Goal: Find specific page/section: Find specific page/section

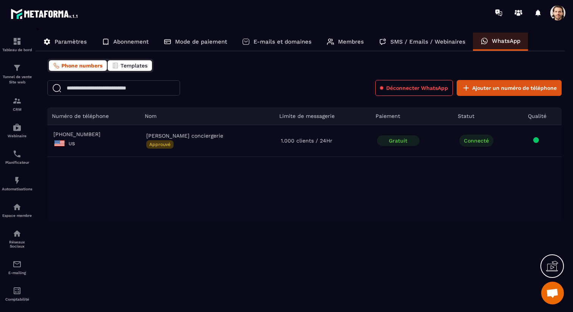
click at [136, 63] on span "Templates" at bounding box center [134, 66] width 27 height 6
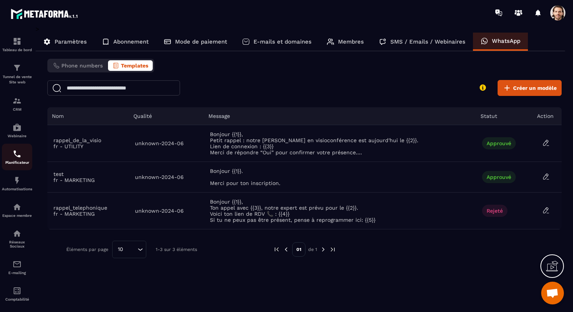
click at [20, 157] on img at bounding box center [17, 153] width 9 height 9
click at [18, 189] on p "Automatisations" at bounding box center [17, 189] width 30 height 4
